Goal: Task Accomplishment & Management: Use online tool/utility

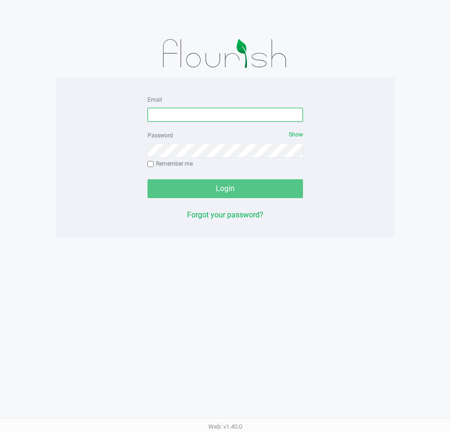
click at [214, 116] on input "Email" at bounding box center [224, 115] width 155 height 14
type input "[EMAIL_ADDRESS][DOMAIN_NAME]"
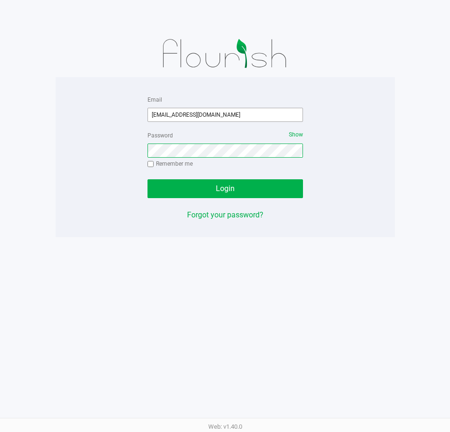
click at [147, 179] on button "Login" at bounding box center [224, 188] width 155 height 19
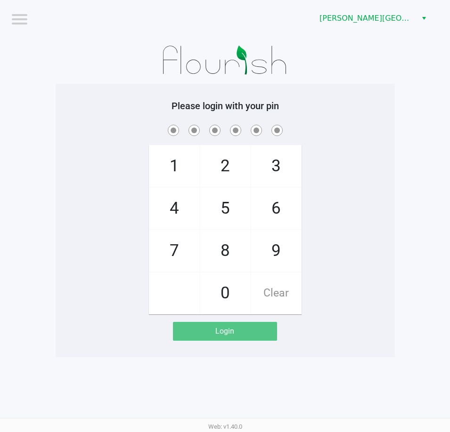
click at [342, 159] on div "1 4 7 2 5 8 0 3 6 9 Clear" at bounding box center [225, 219] width 339 height 192
checkbox input "true"
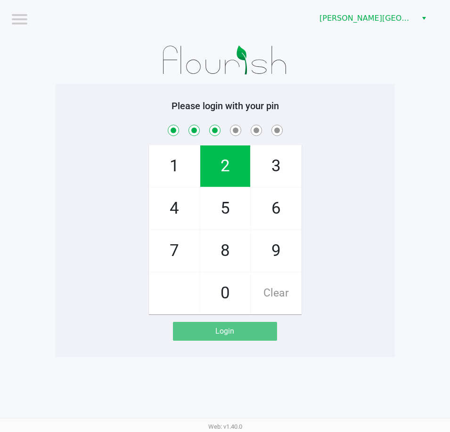
checkbox input "true"
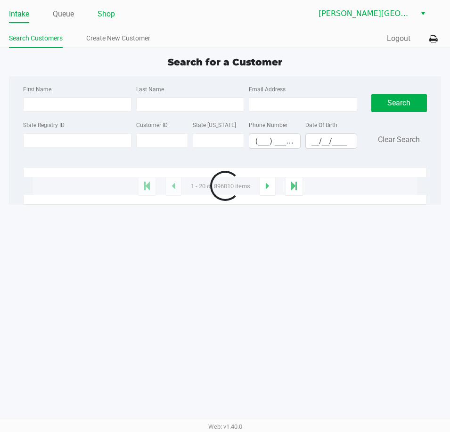
click at [103, 14] on link "Shop" at bounding box center [105, 14] width 17 height 13
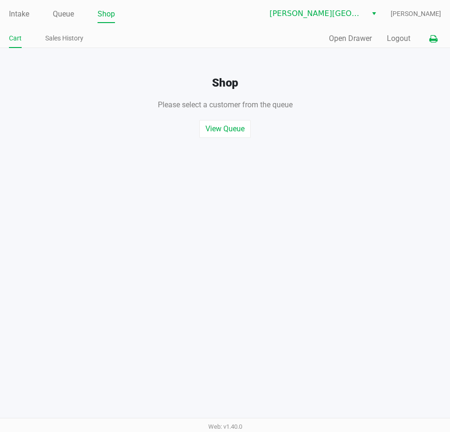
click at [433, 38] on icon at bounding box center [433, 39] width 8 height 7
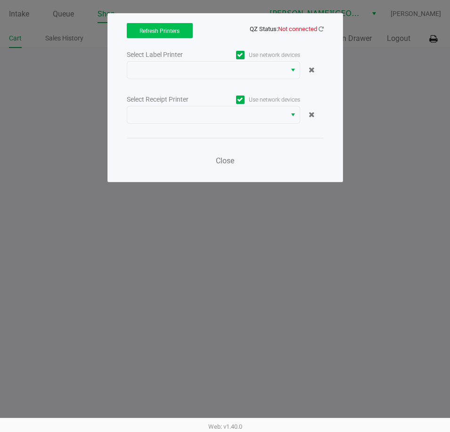
click at [171, 31] on span "Refresh Printers" at bounding box center [159, 31] width 40 height 7
click at [321, 29] on icon at bounding box center [320, 29] width 5 height 6
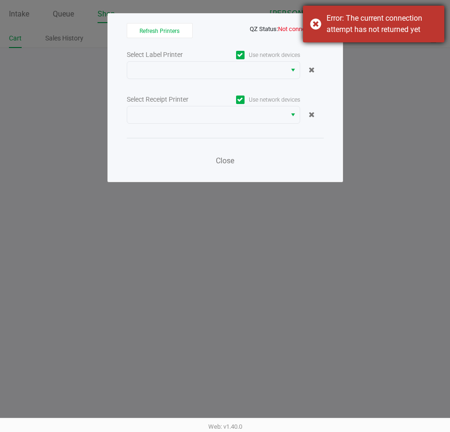
click at [312, 30] on div "Error: The current connection attempt has not returned yet" at bounding box center [373, 24] width 141 height 37
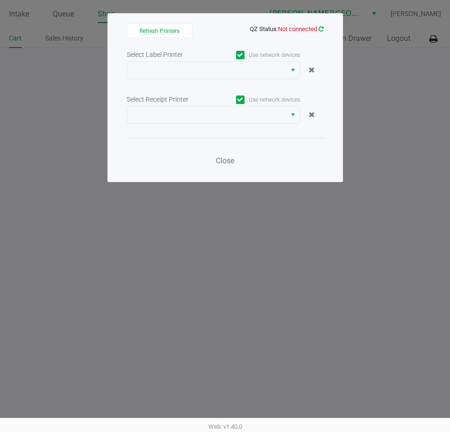
click at [321, 29] on icon at bounding box center [321, 29] width 8 height 8
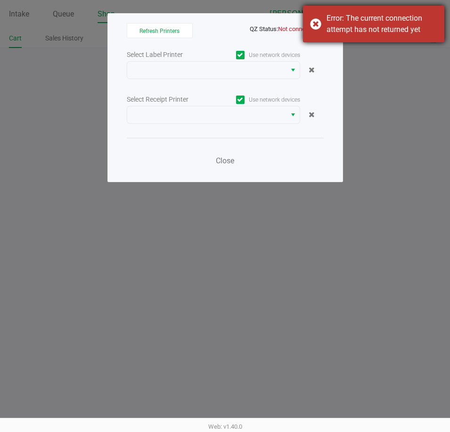
click at [312, 31] on div "Error: The current connection attempt has not returned yet" at bounding box center [373, 24] width 141 height 37
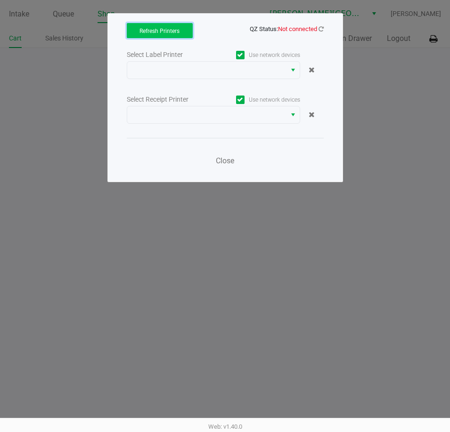
click at [167, 30] on span "Refresh Printers" at bounding box center [159, 31] width 40 height 7
click at [322, 30] on icon at bounding box center [320, 29] width 7 height 6
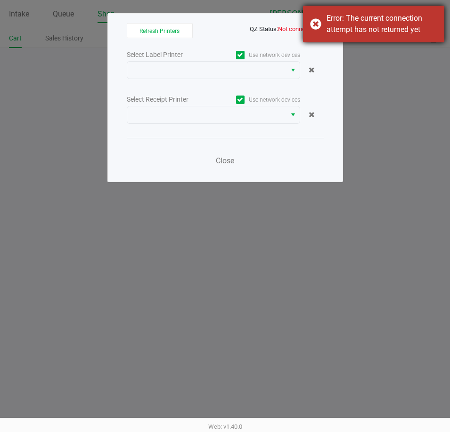
click at [310, 24] on div "Error: The current connection attempt has not returned yet" at bounding box center [373, 24] width 141 height 37
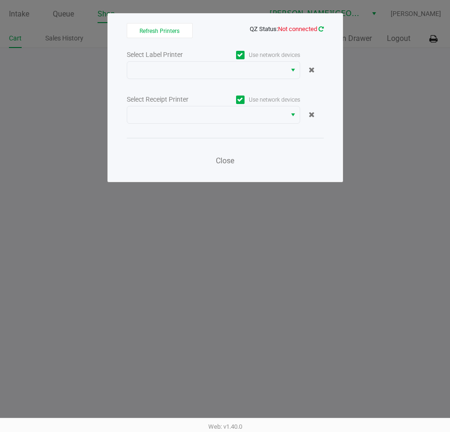
click at [318, 31] on link at bounding box center [320, 28] width 5 height 7
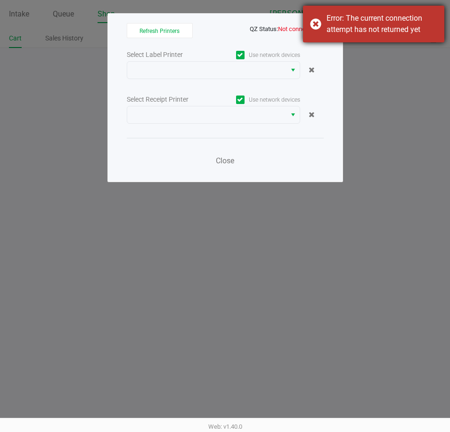
click at [316, 28] on div "Error: The current connection attempt has not returned yet" at bounding box center [373, 24] width 141 height 37
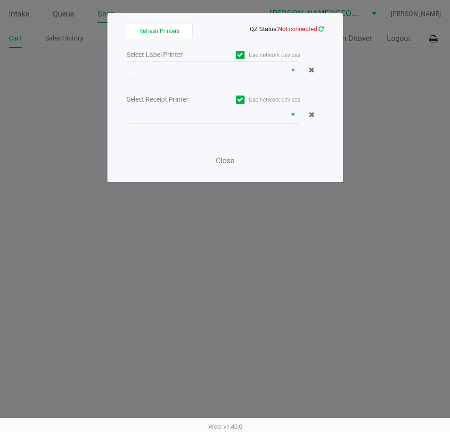
click at [323, 30] on icon at bounding box center [321, 29] width 8 height 8
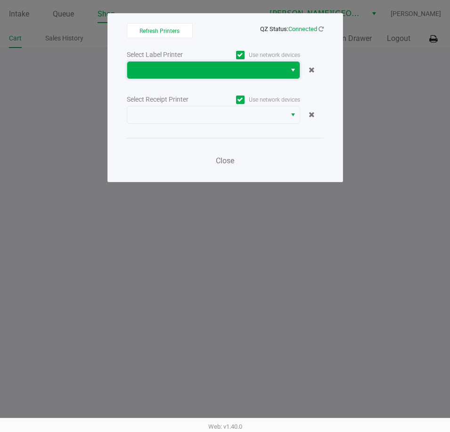
click at [158, 61] on kendo-dropdownlist at bounding box center [213, 70] width 173 height 18
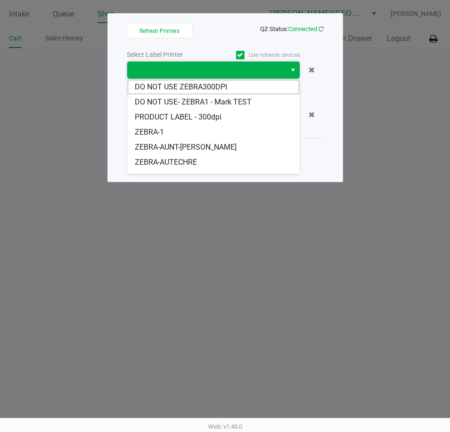
scroll to position [11, 0]
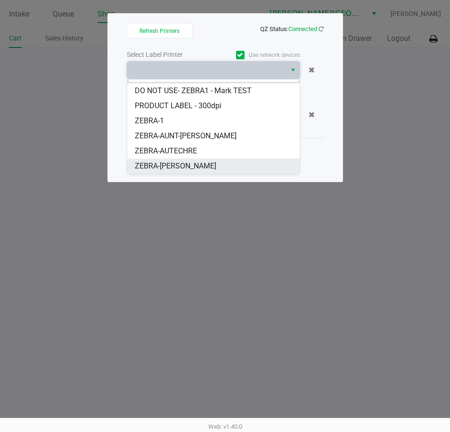
click at [209, 168] on li "ZEBRA-[PERSON_NAME]" at bounding box center [213, 166] width 172 height 15
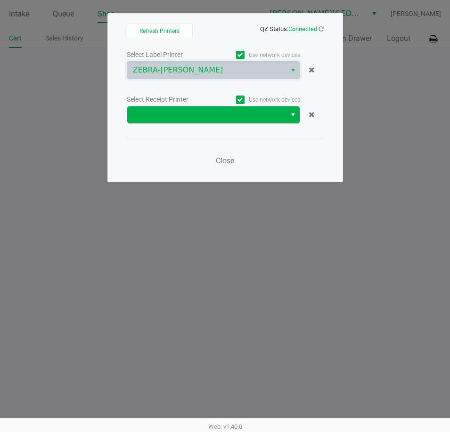
click at [208, 120] on span at bounding box center [206, 114] width 147 height 11
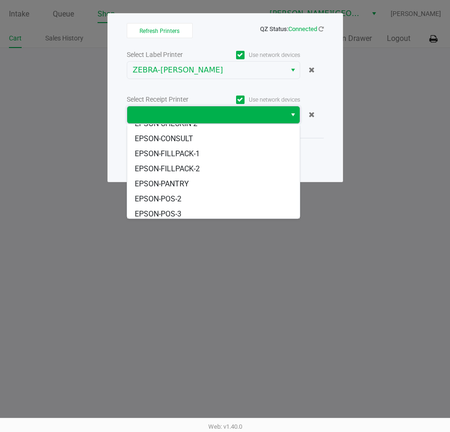
scroll to position [87, 0]
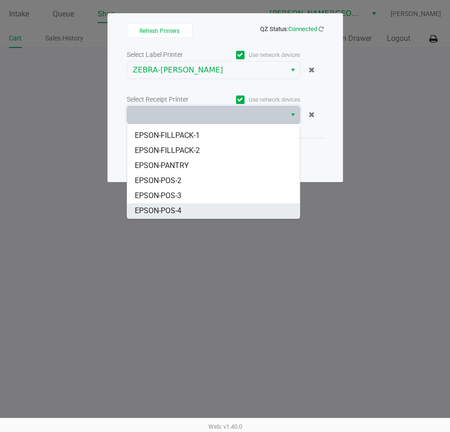
click at [186, 211] on li "EPSON-POS-4" at bounding box center [213, 210] width 172 height 15
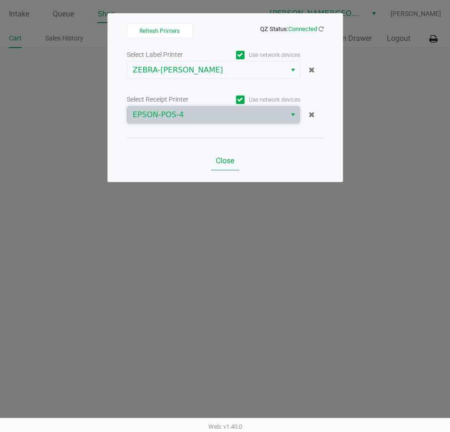
click at [224, 164] on span "Close" at bounding box center [225, 160] width 18 height 9
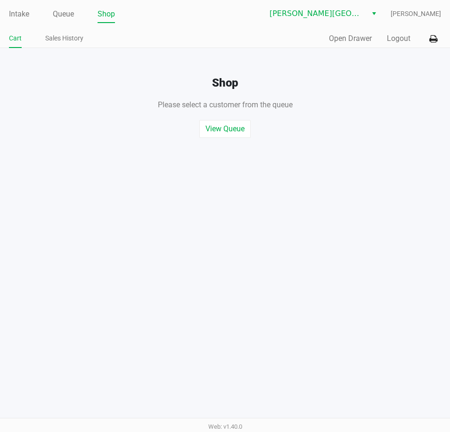
click at [106, 17] on link "Shop" at bounding box center [105, 14] width 17 height 13
click at [352, 40] on button "Open Drawer" at bounding box center [350, 38] width 43 height 11
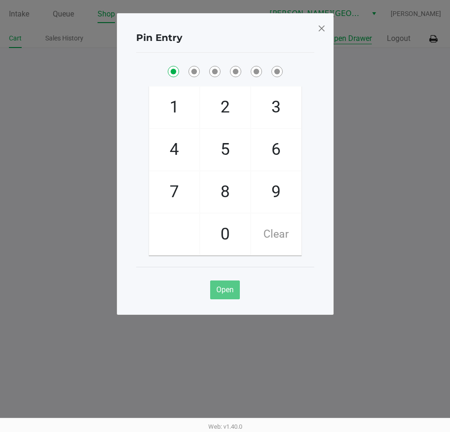
checkbox input "true"
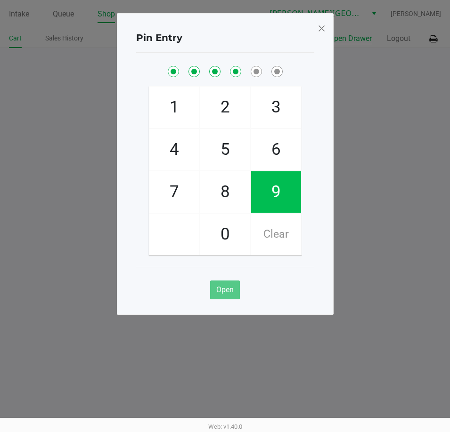
checkbox input "true"
click at [329, 33] on button "Open Drawer" at bounding box center [350, 38] width 43 height 11
